Goal: Task Accomplishment & Management: Use online tool/utility

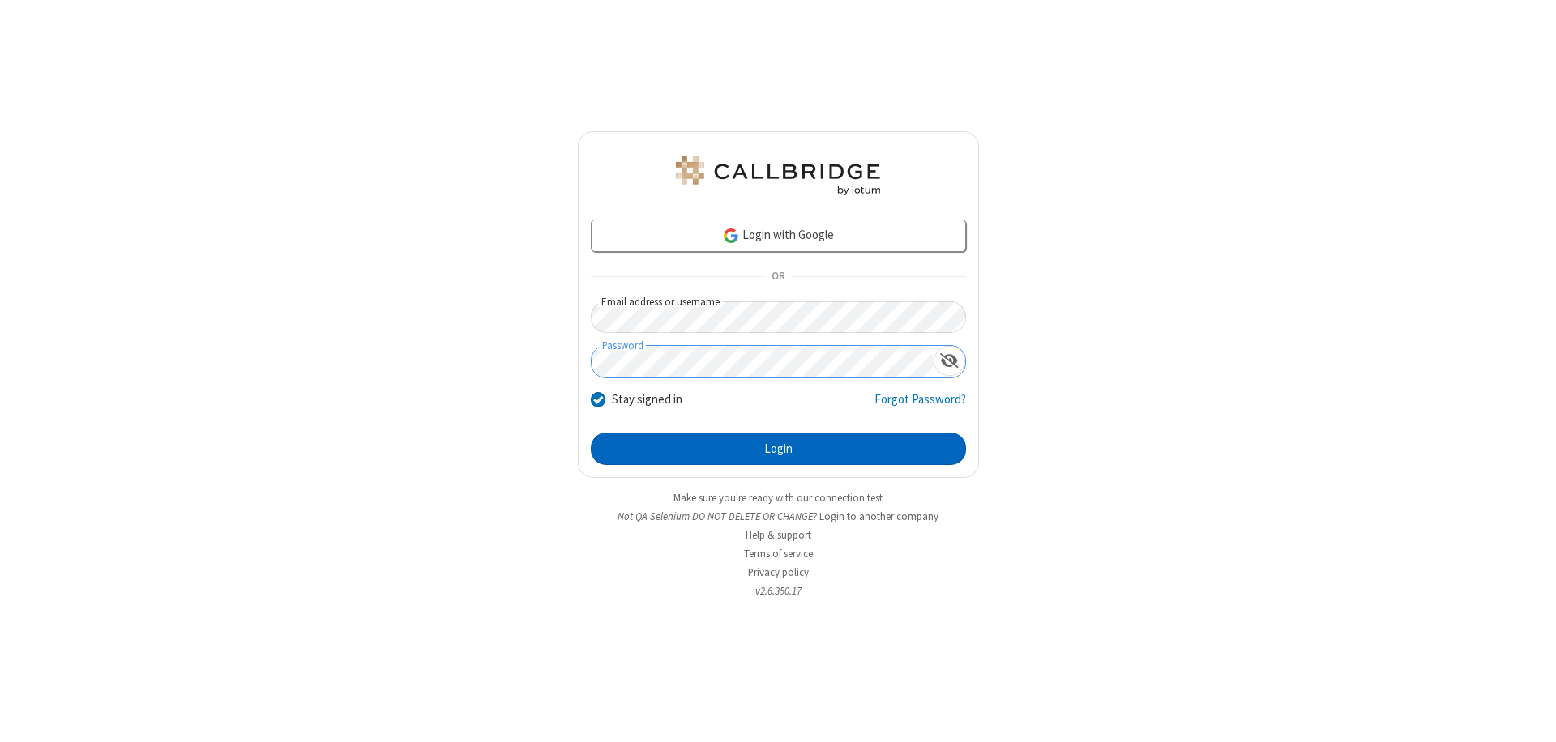
click at [778, 449] on button "Login" at bounding box center [778, 449] width 375 height 32
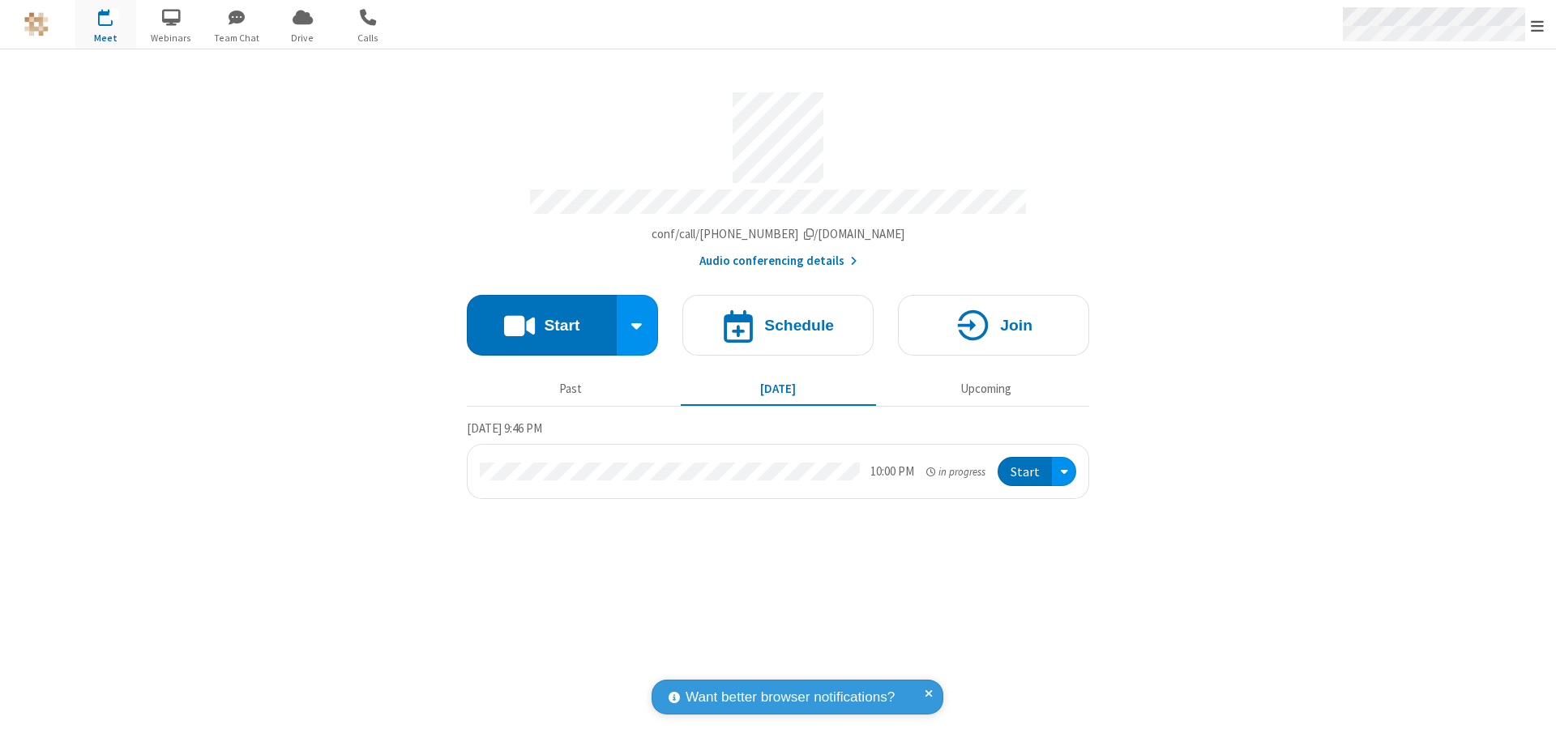
click at [1537, 25] on span "Open menu" at bounding box center [1537, 26] width 13 height 16
click at [302, 37] on span "Drive" at bounding box center [302, 38] width 61 height 15
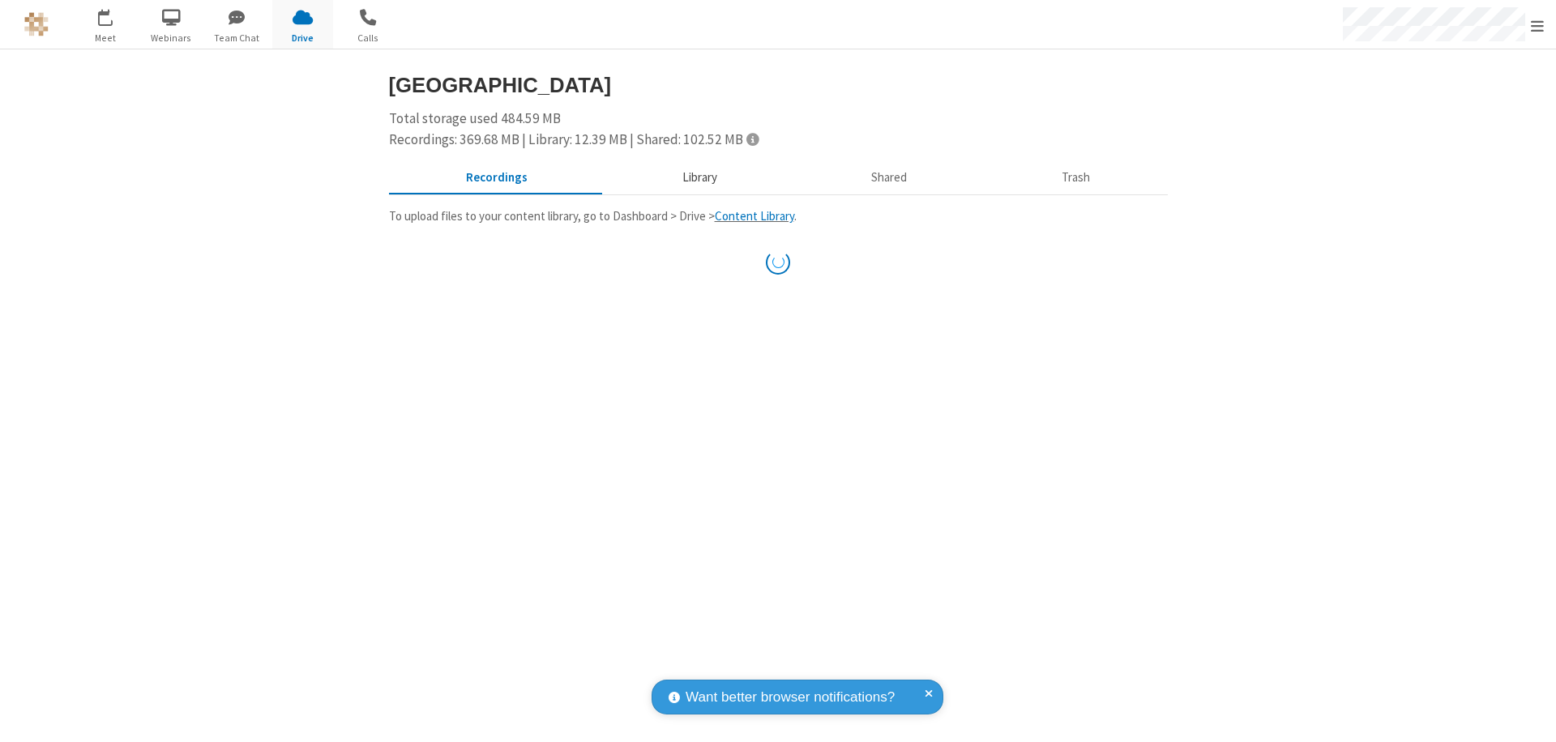
click at [697, 177] on button "Library" at bounding box center [700, 178] width 190 height 31
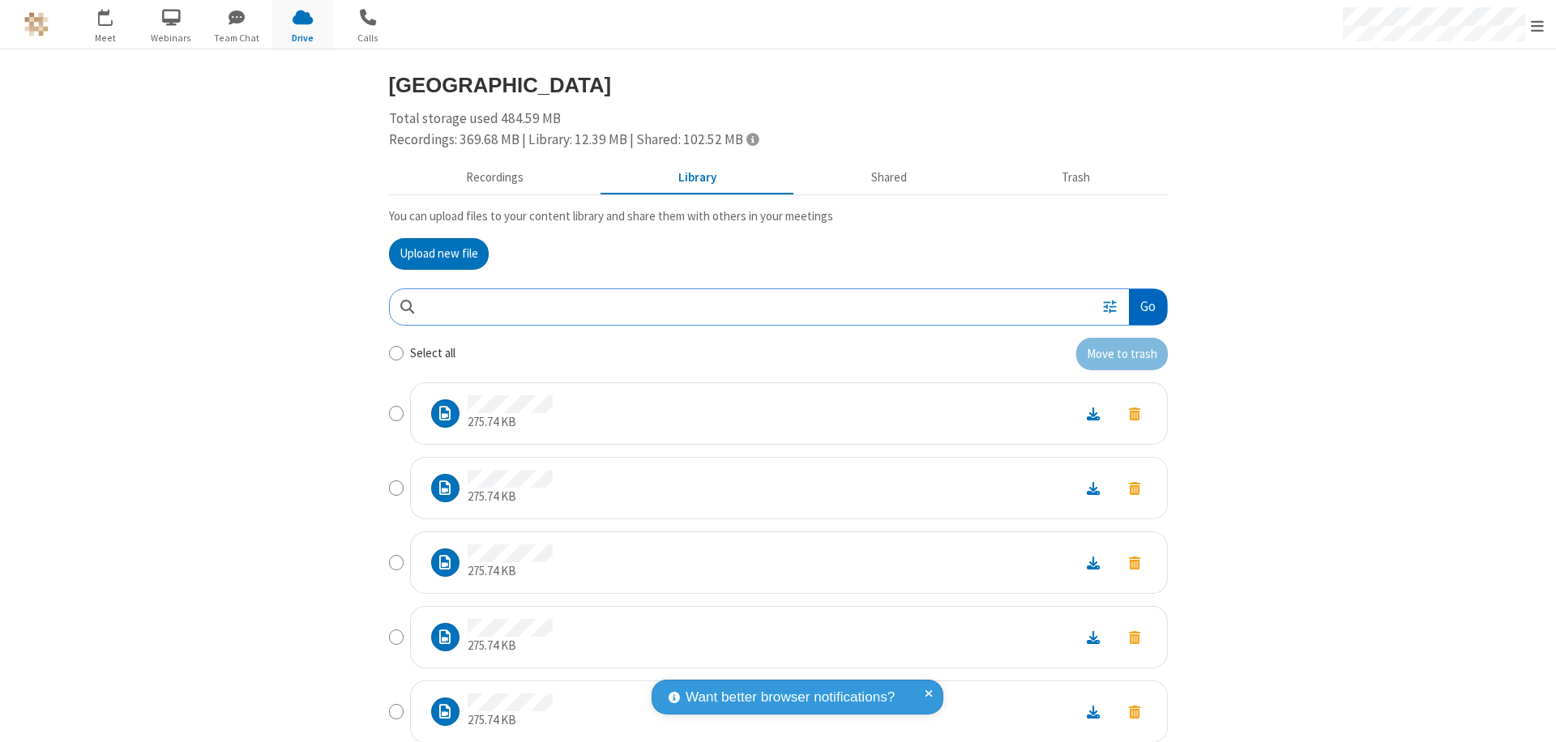
click at [1141, 306] on button "Go" at bounding box center [1147, 307] width 37 height 36
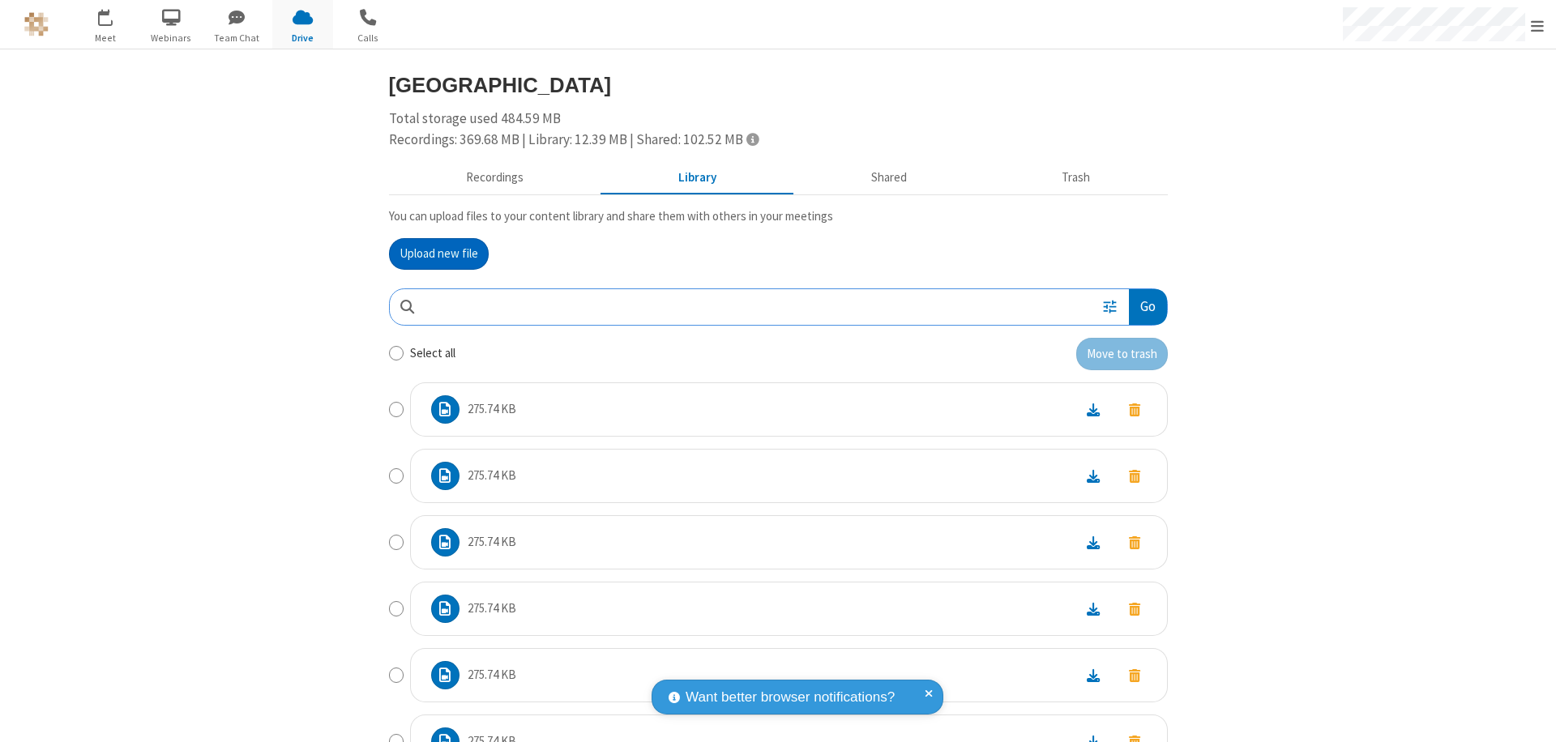
click at [432, 254] on button "Upload new file" at bounding box center [439, 254] width 100 height 32
